Goal: Transaction & Acquisition: Purchase product/service

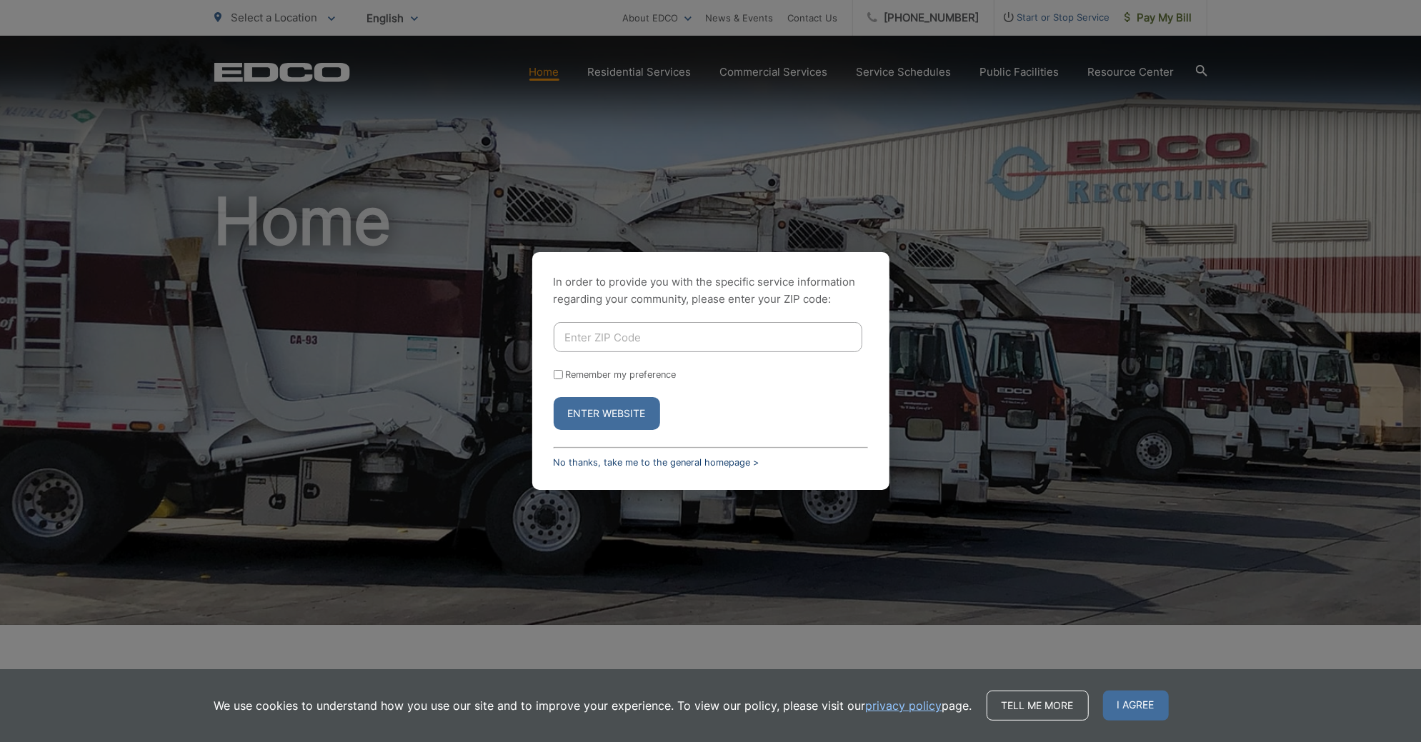
click at [647, 462] on link "No thanks, take me to the general homepage >" at bounding box center [657, 462] width 206 height 11
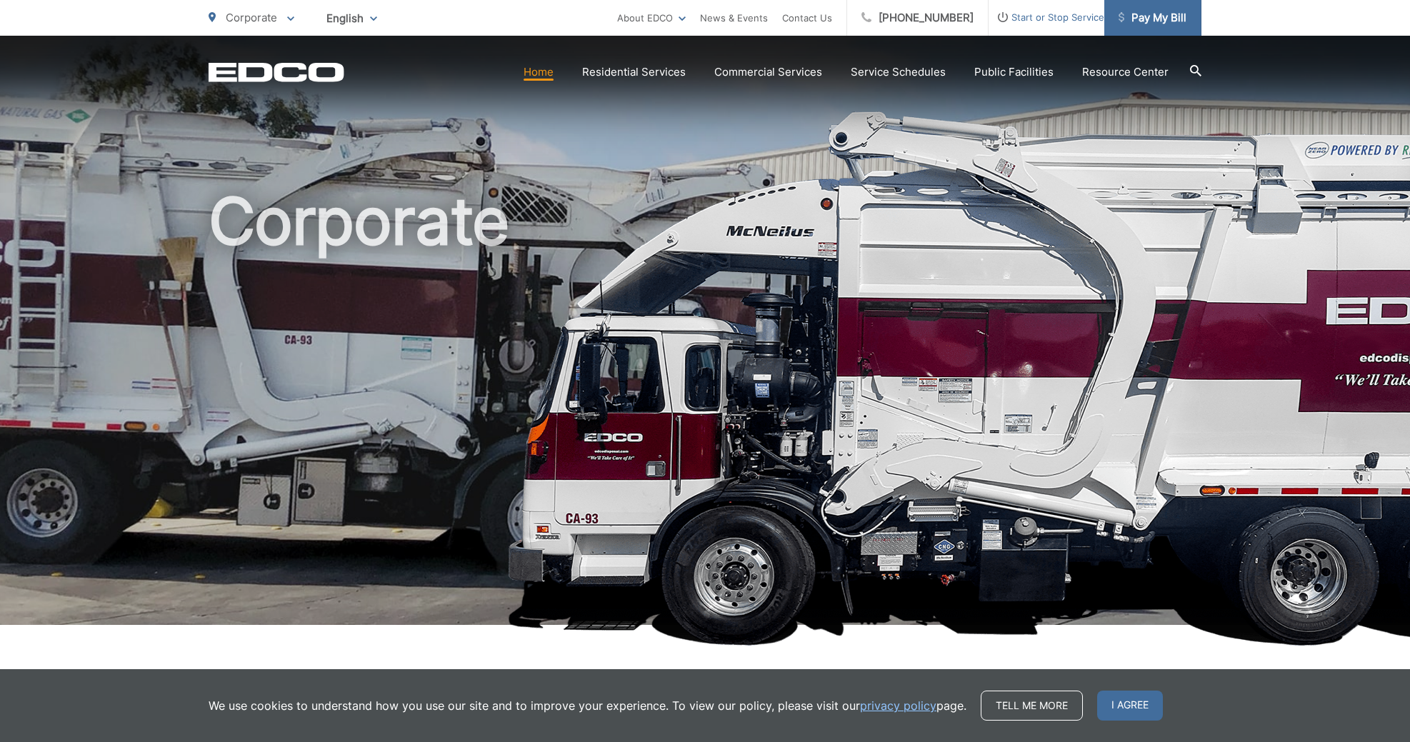
click at [1172, 19] on span "Pay My Bill" at bounding box center [1153, 17] width 68 height 17
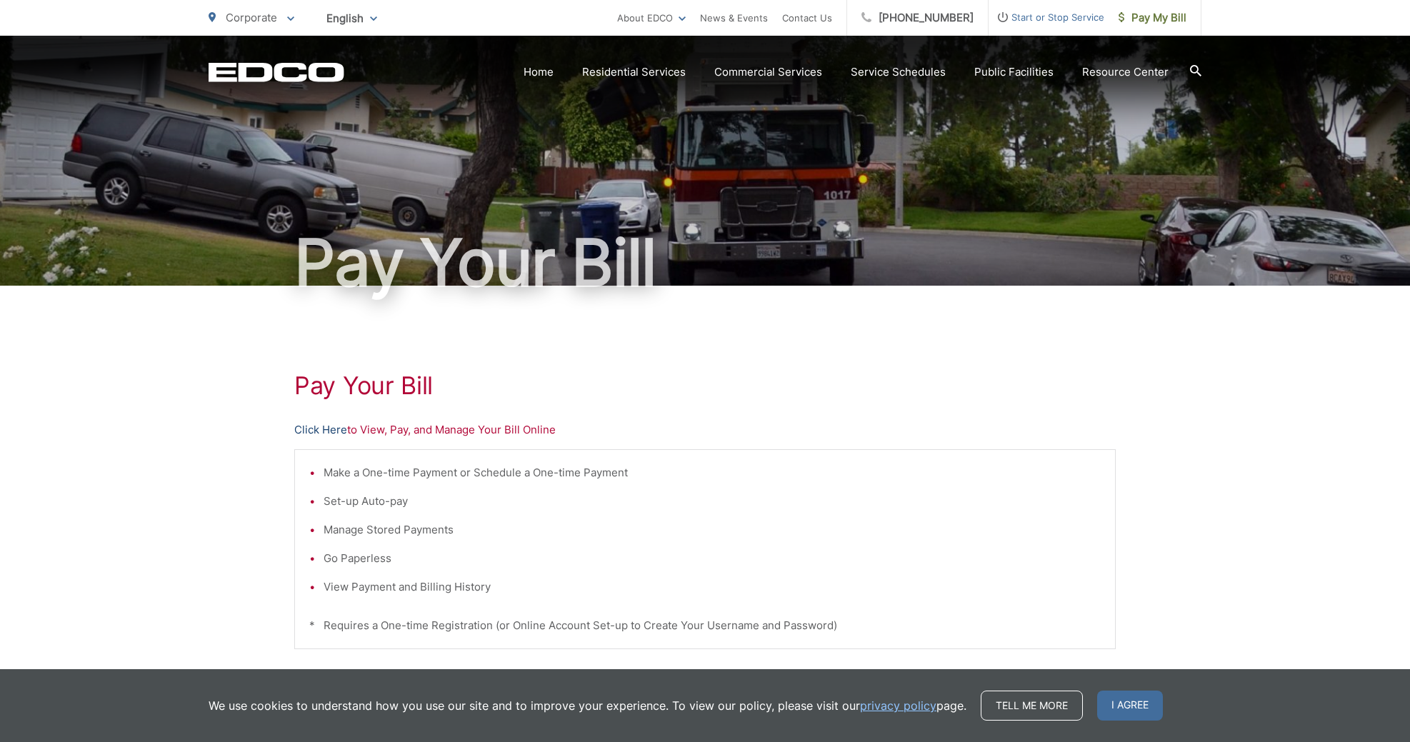
click at [338, 429] on link "Click Here" at bounding box center [320, 429] width 53 height 17
